Goal: Check status: Check status

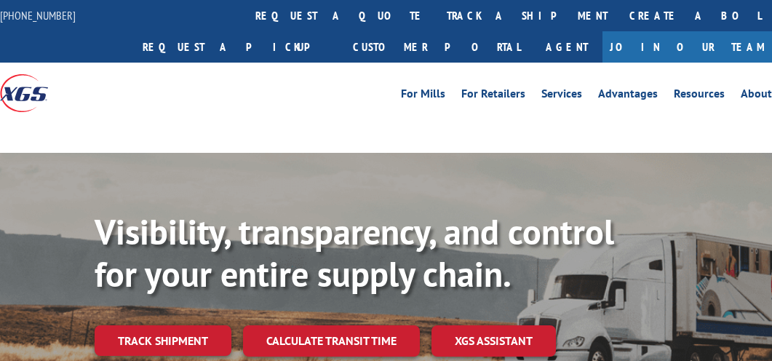
scroll to position [73, 0]
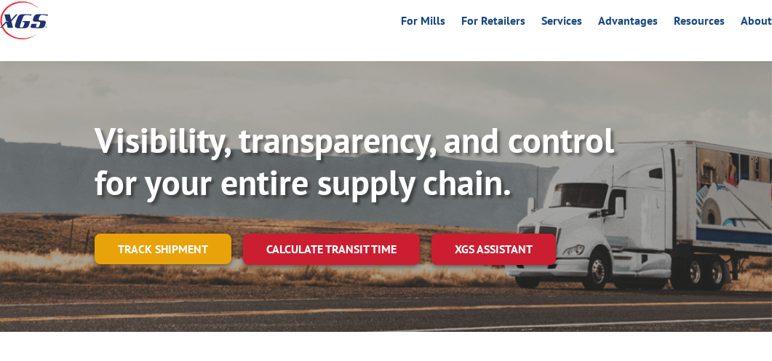
click at [129, 259] on link "Track shipment" at bounding box center [163, 249] width 137 height 31
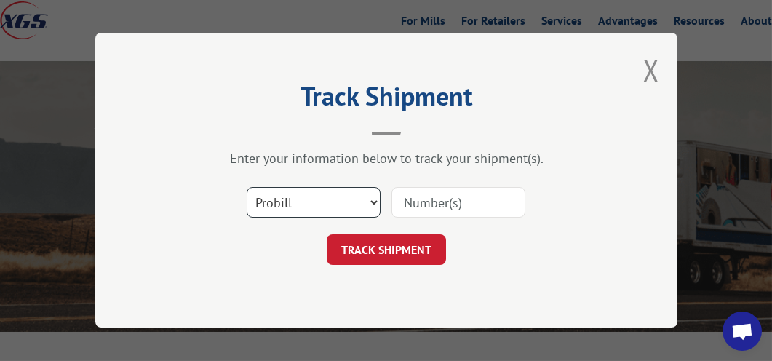
click at [321, 195] on select "Select category... Probill BOL PO" at bounding box center [314, 203] width 134 height 31
select select "bol"
click at [247, 188] on select "Select category... Probill BOL PO" at bounding box center [314, 203] width 134 height 31
click at [434, 200] on input at bounding box center [458, 203] width 134 height 31
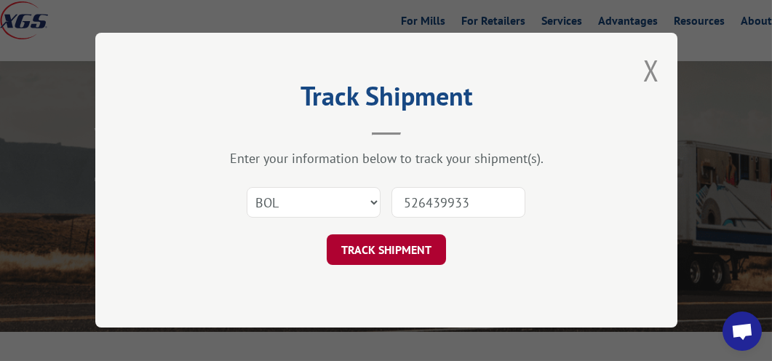
type input "526439933"
click at [398, 248] on button "TRACK SHIPMENT" at bounding box center [386, 250] width 119 height 31
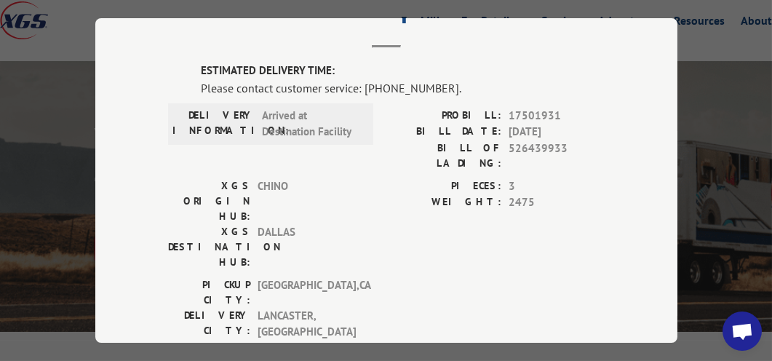
scroll to position [0, 0]
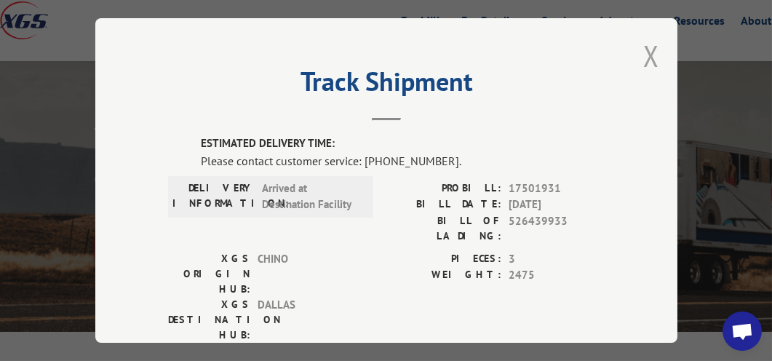
click at [650, 49] on button "Close modal" at bounding box center [651, 55] width 16 height 39
